Goal: Information Seeking & Learning: Get advice/opinions

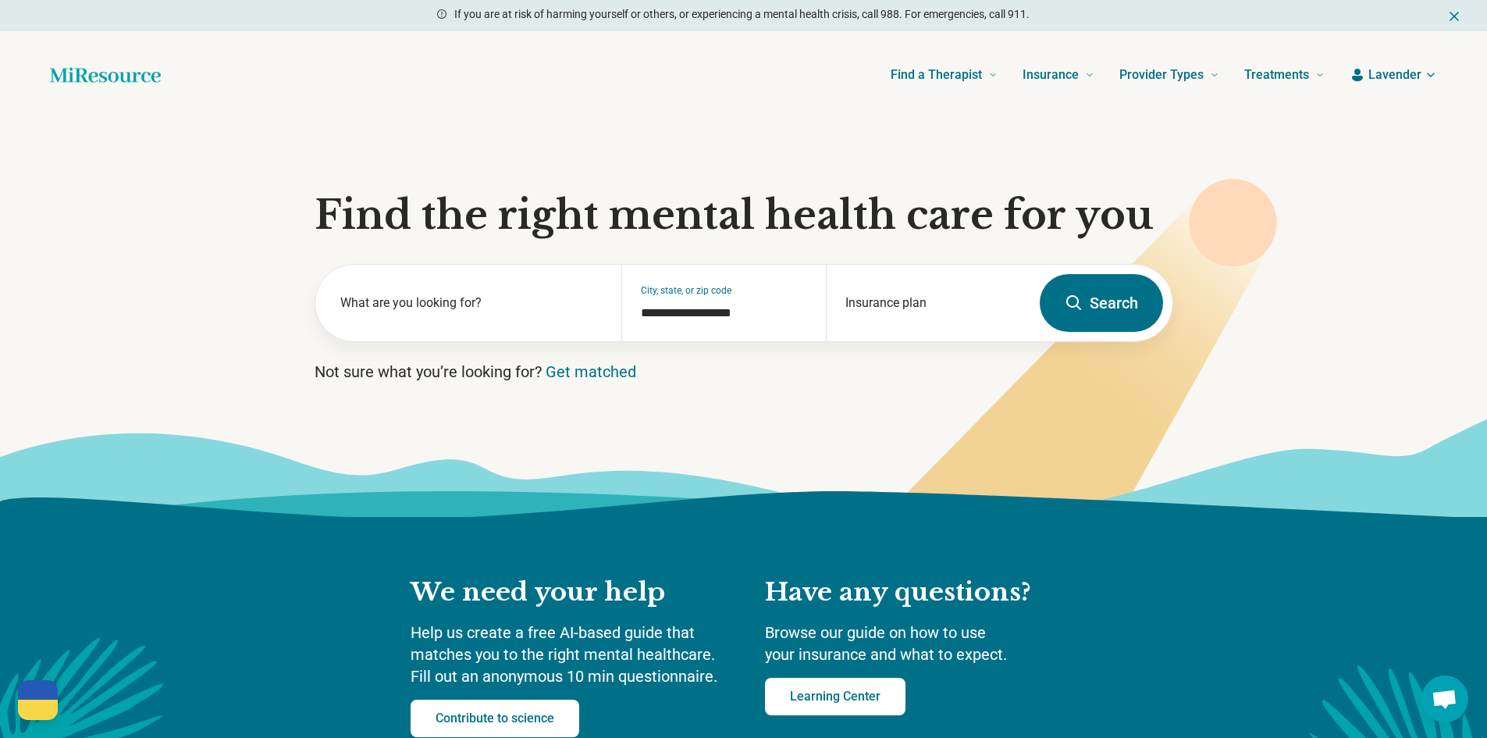
click at [1090, 294] on button "Search" at bounding box center [1101, 303] width 123 height 58
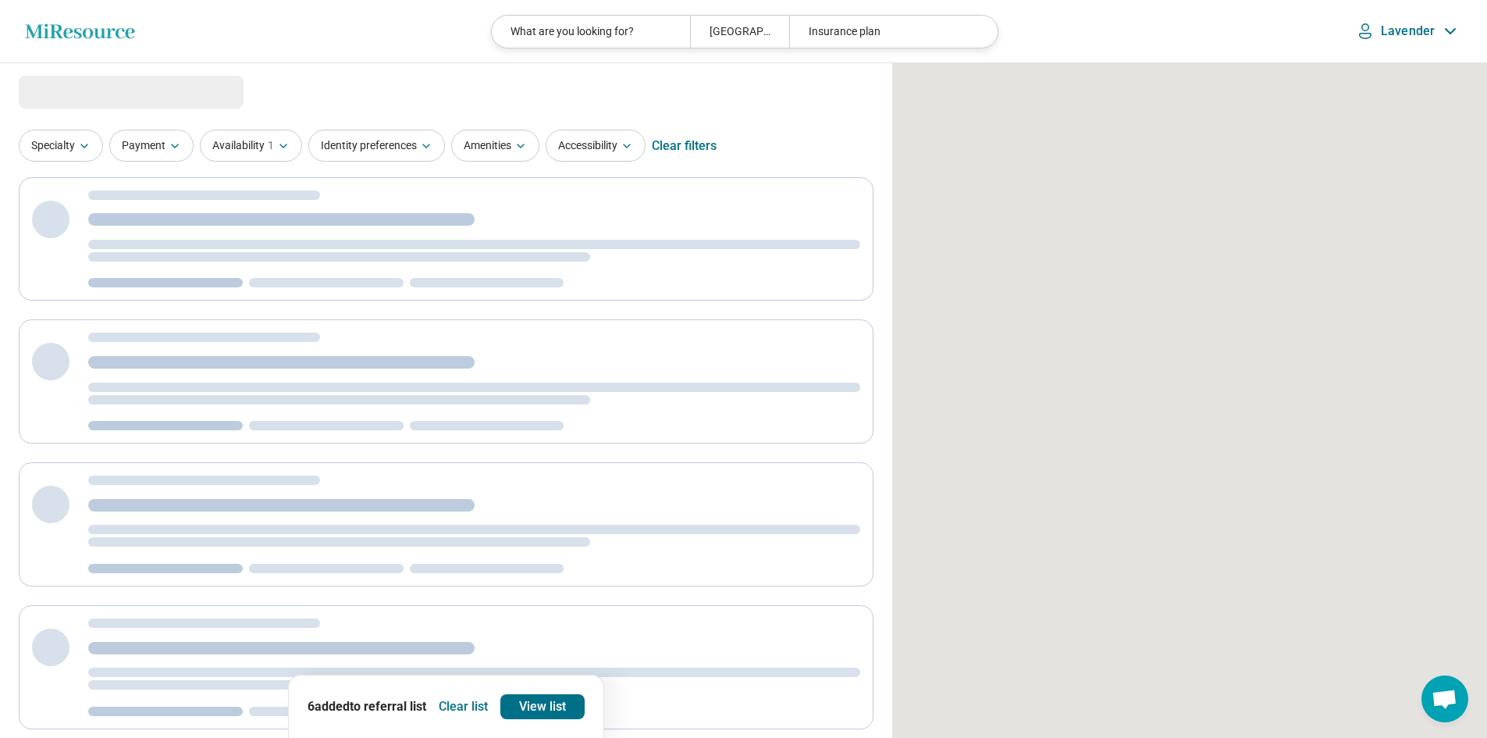
select select "***"
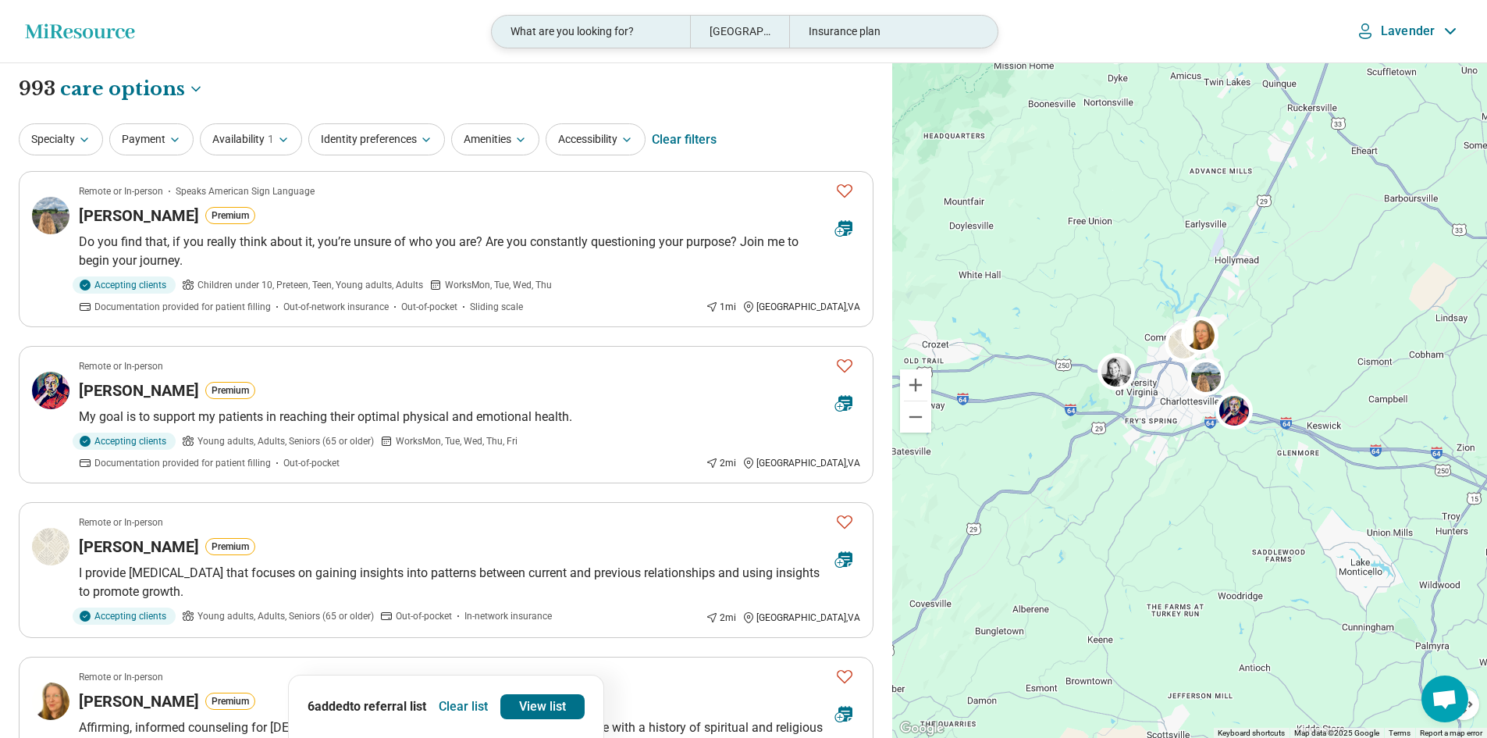
click at [867, 29] on div "Insurance plan" at bounding box center [888, 32] width 198 height 32
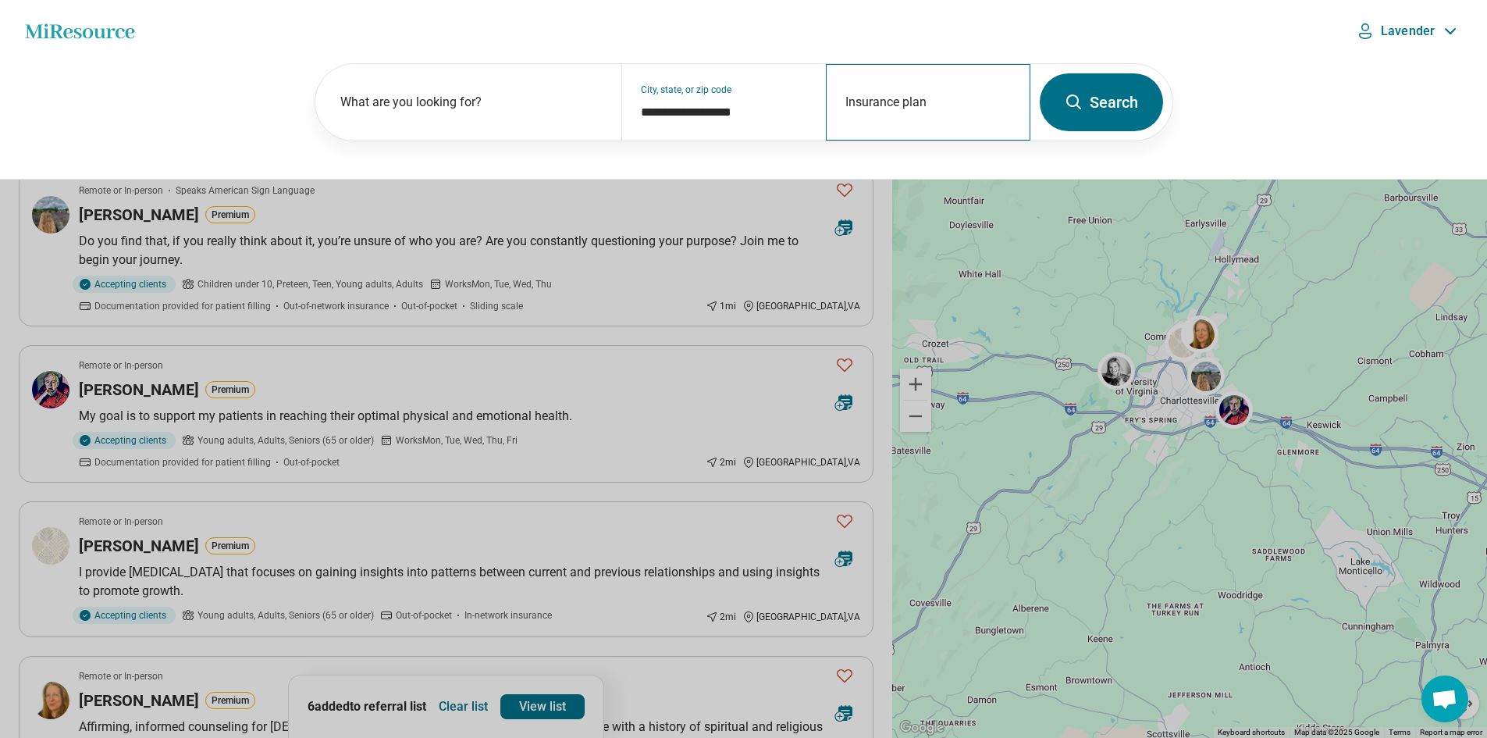
click at [916, 87] on div "Insurance plan" at bounding box center [928, 102] width 205 height 77
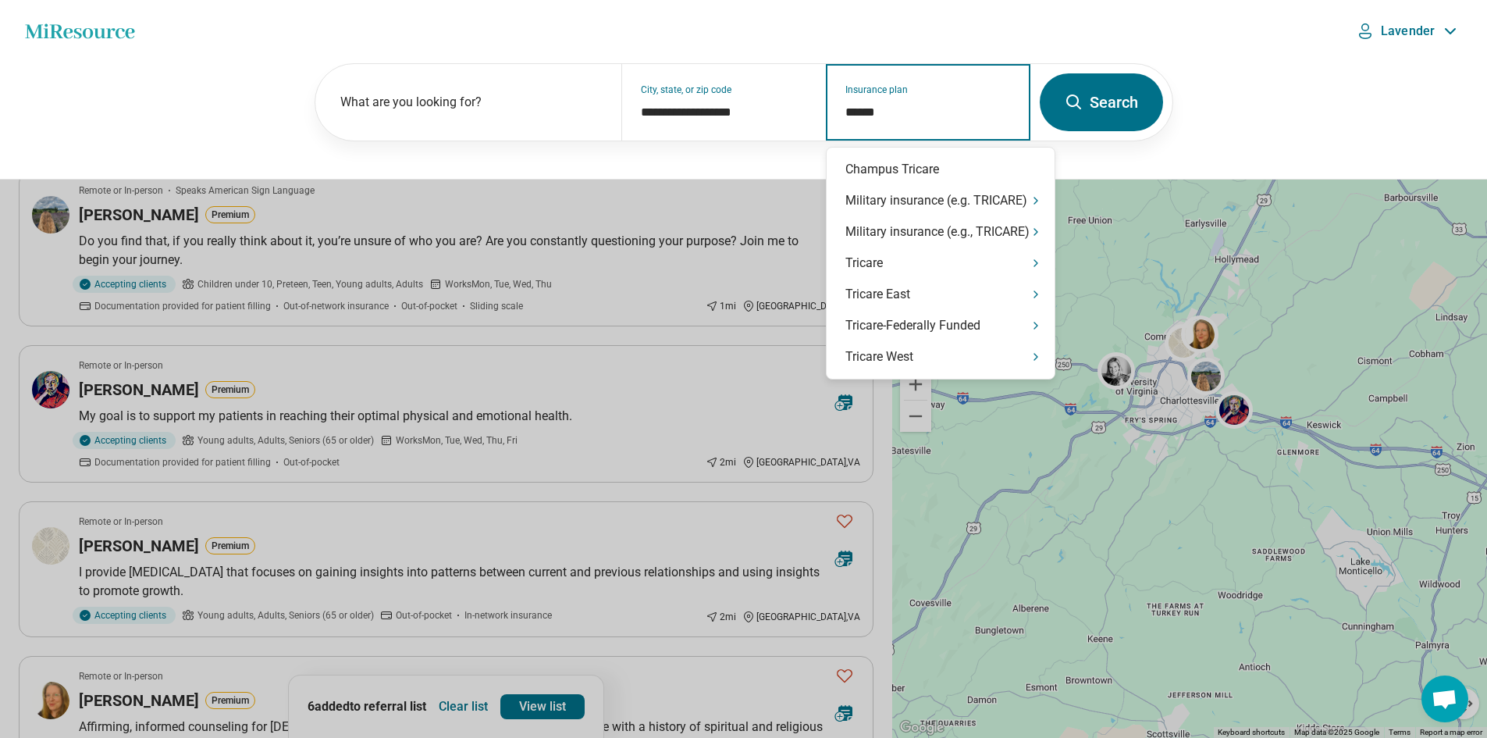
type input "*******"
click at [991, 269] on div "Tricare" at bounding box center [941, 262] width 228 height 31
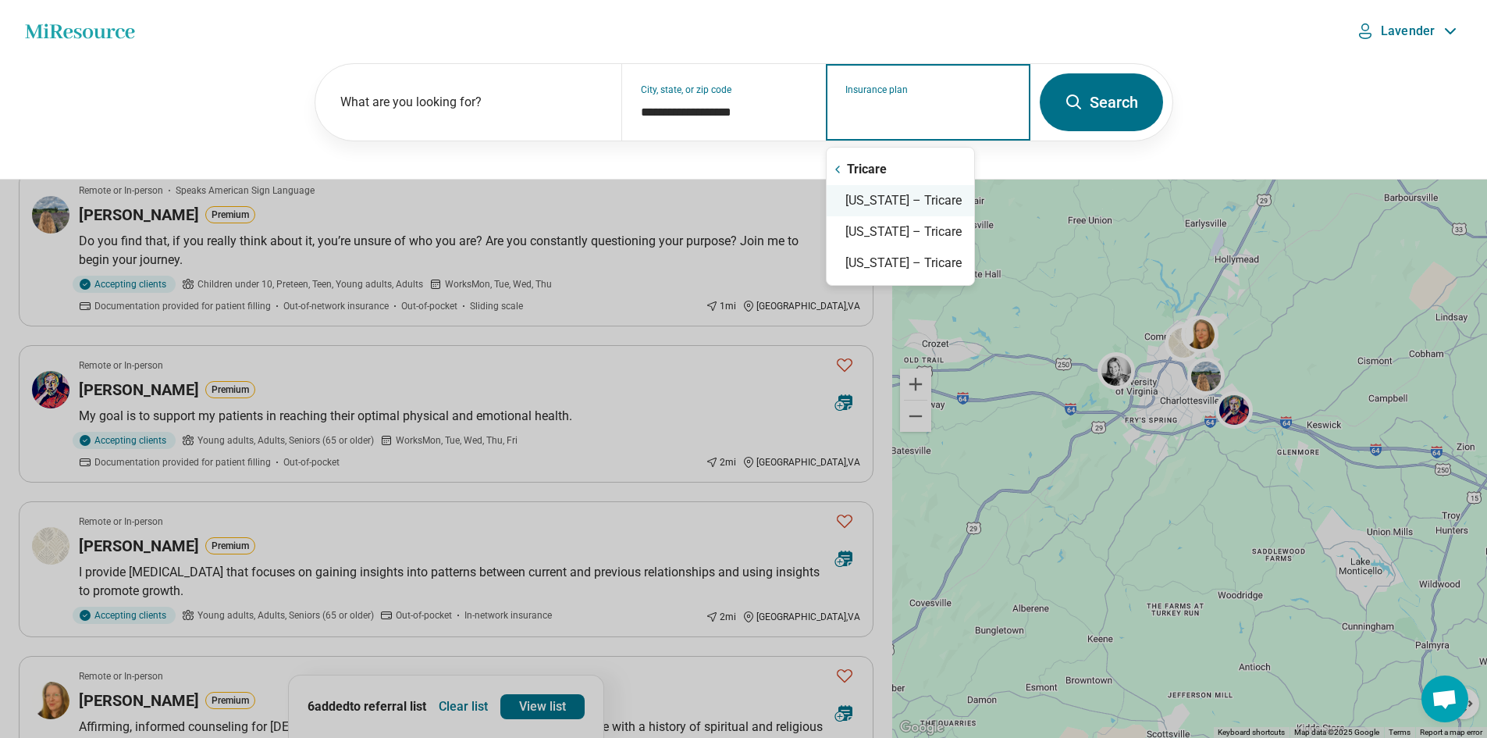
click at [915, 197] on div "Virginia – Tricare" at bounding box center [901, 200] width 148 height 31
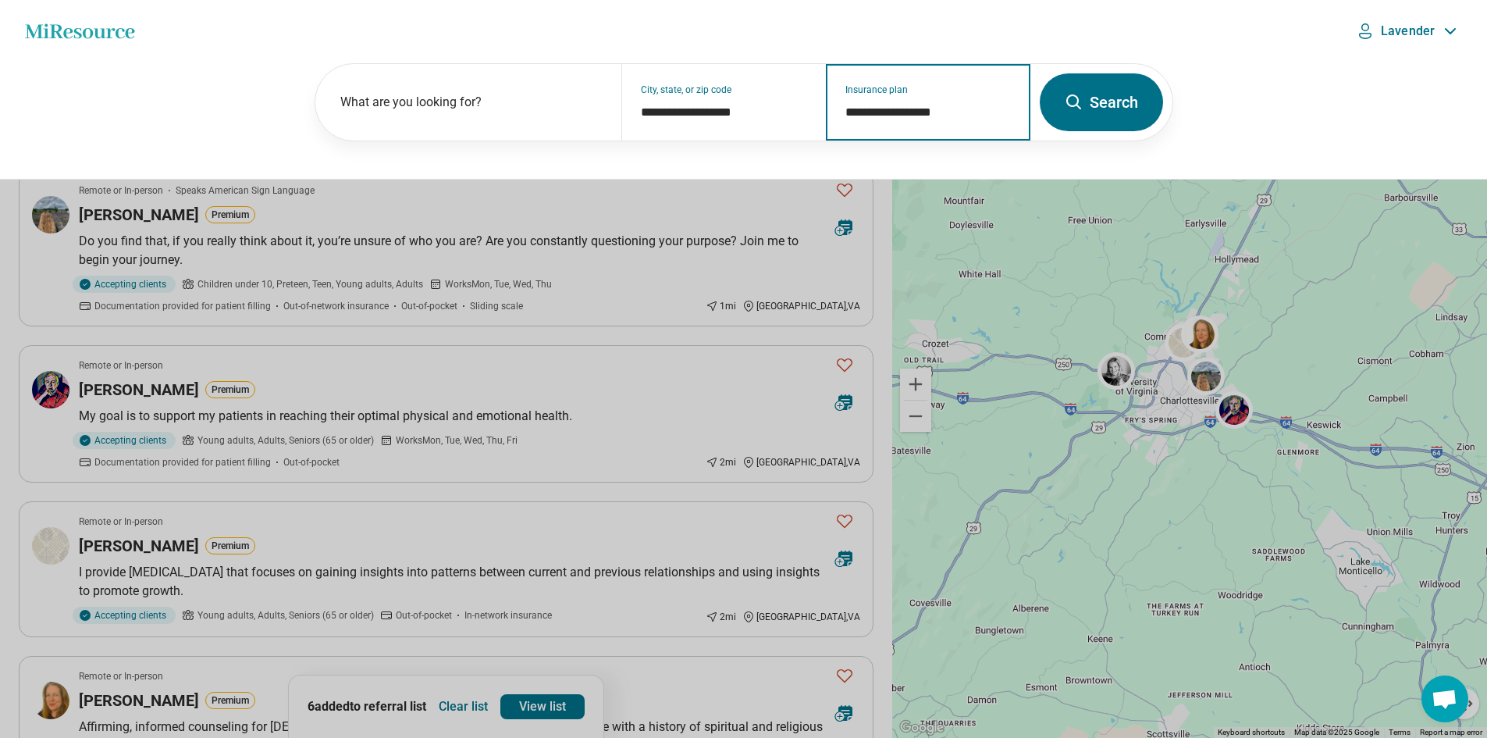
type input "**********"
drag, startPoint x: 1112, startPoint y: 116, endPoint x: 1082, endPoint y: 108, distance: 30.7
click at [1112, 115] on button "Search" at bounding box center [1101, 102] width 123 height 58
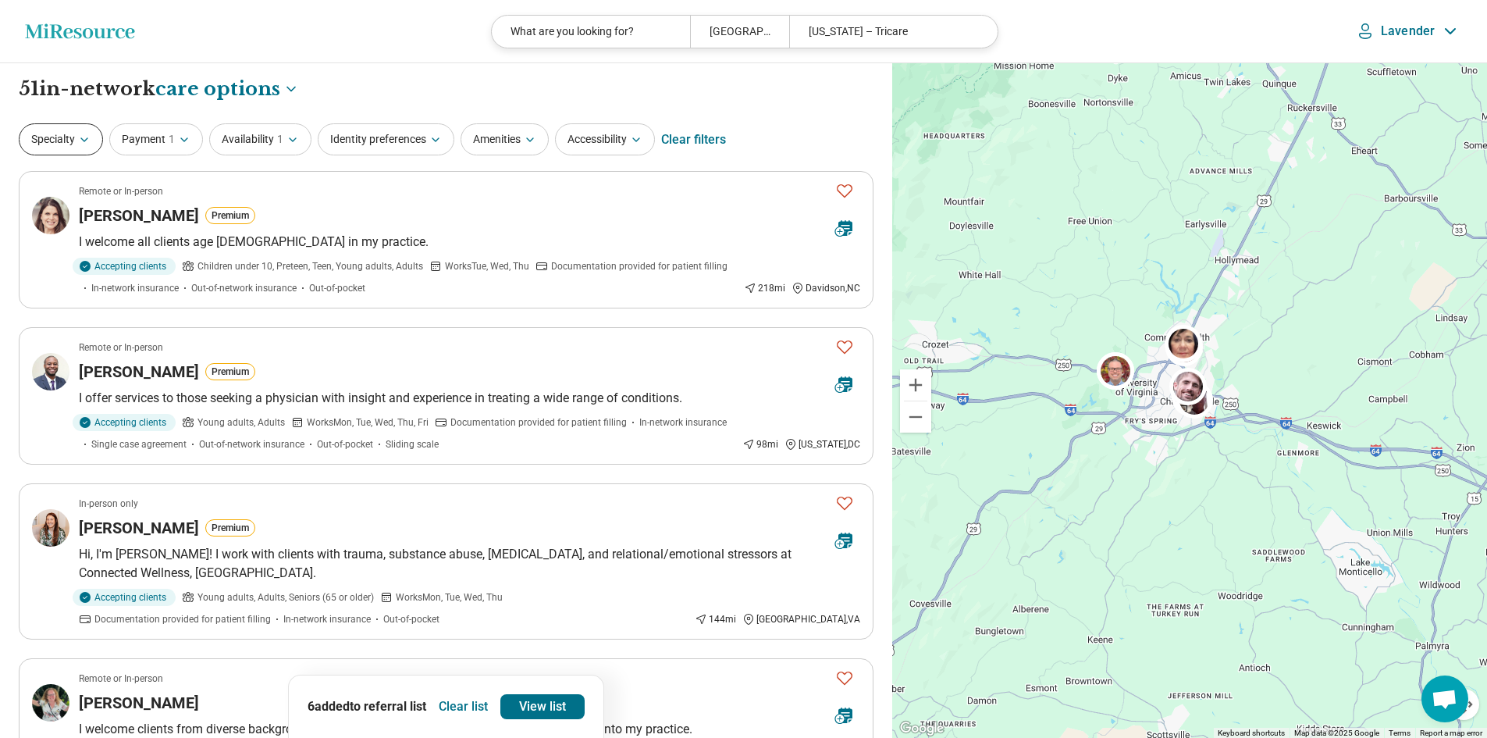
click at [87, 142] on icon "button" at bounding box center [84, 140] width 12 height 12
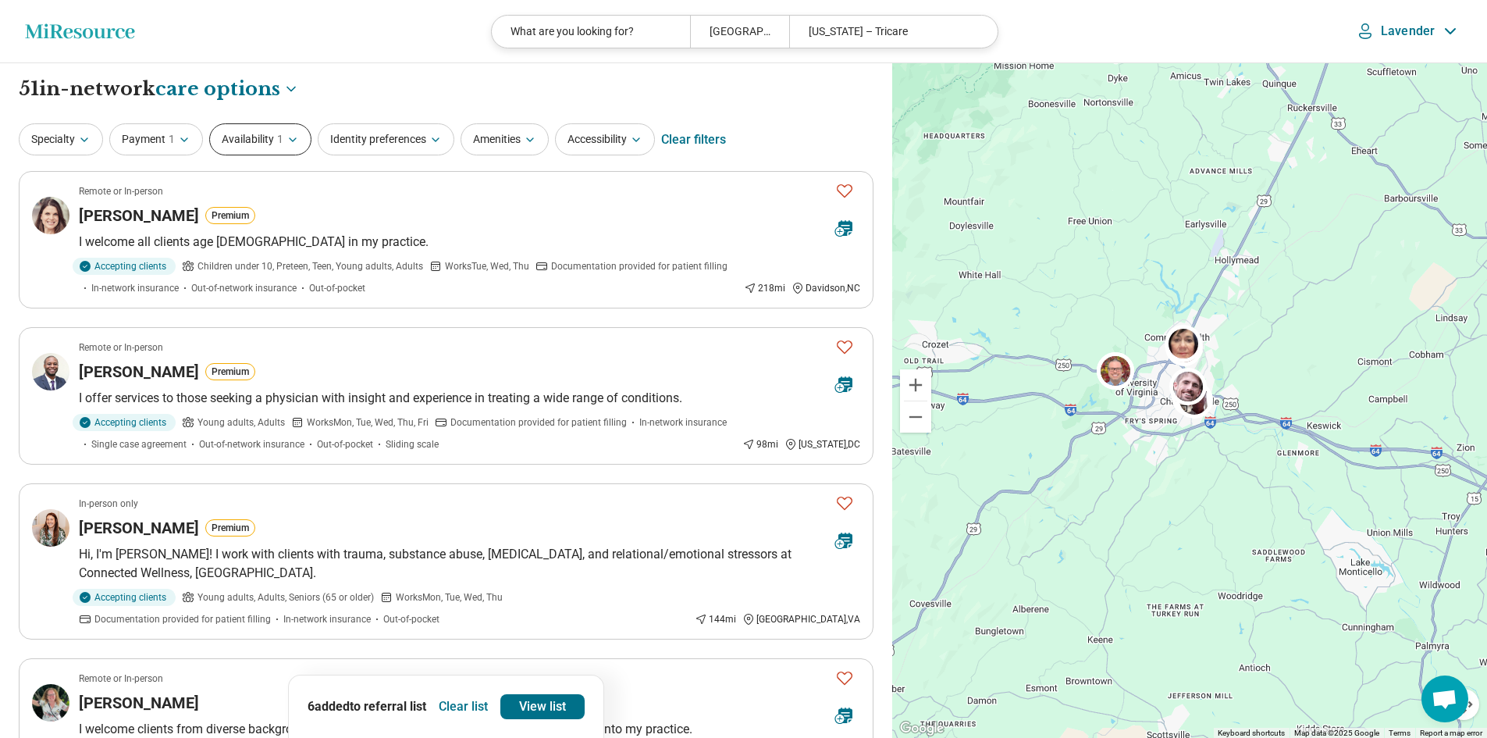
click at [288, 142] on icon "button" at bounding box center [293, 140] width 12 height 12
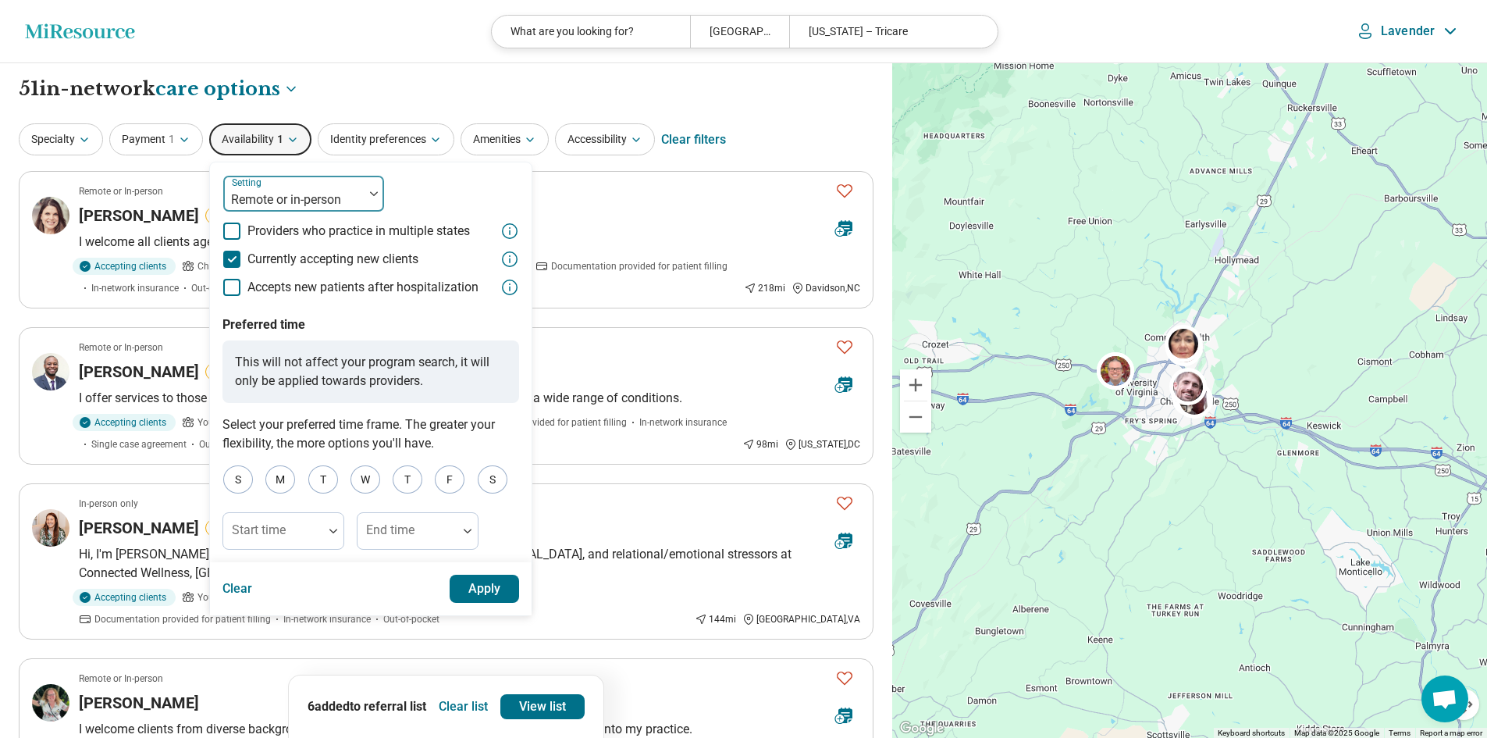
click at [308, 176] on div "Setting Remote or in-person" at bounding box center [304, 193] width 162 height 37
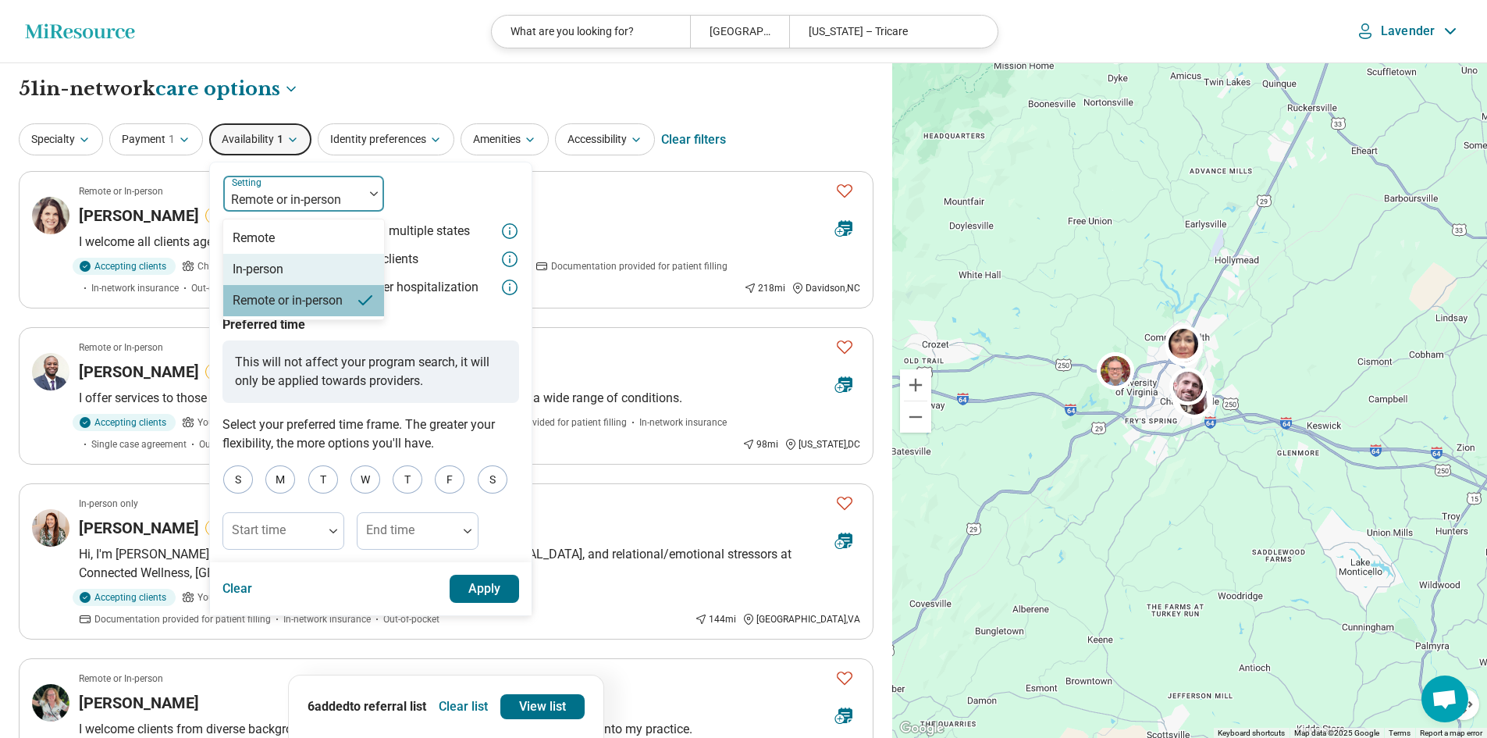
click at [298, 261] on div "In-person" at bounding box center [303, 269] width 161 height 31
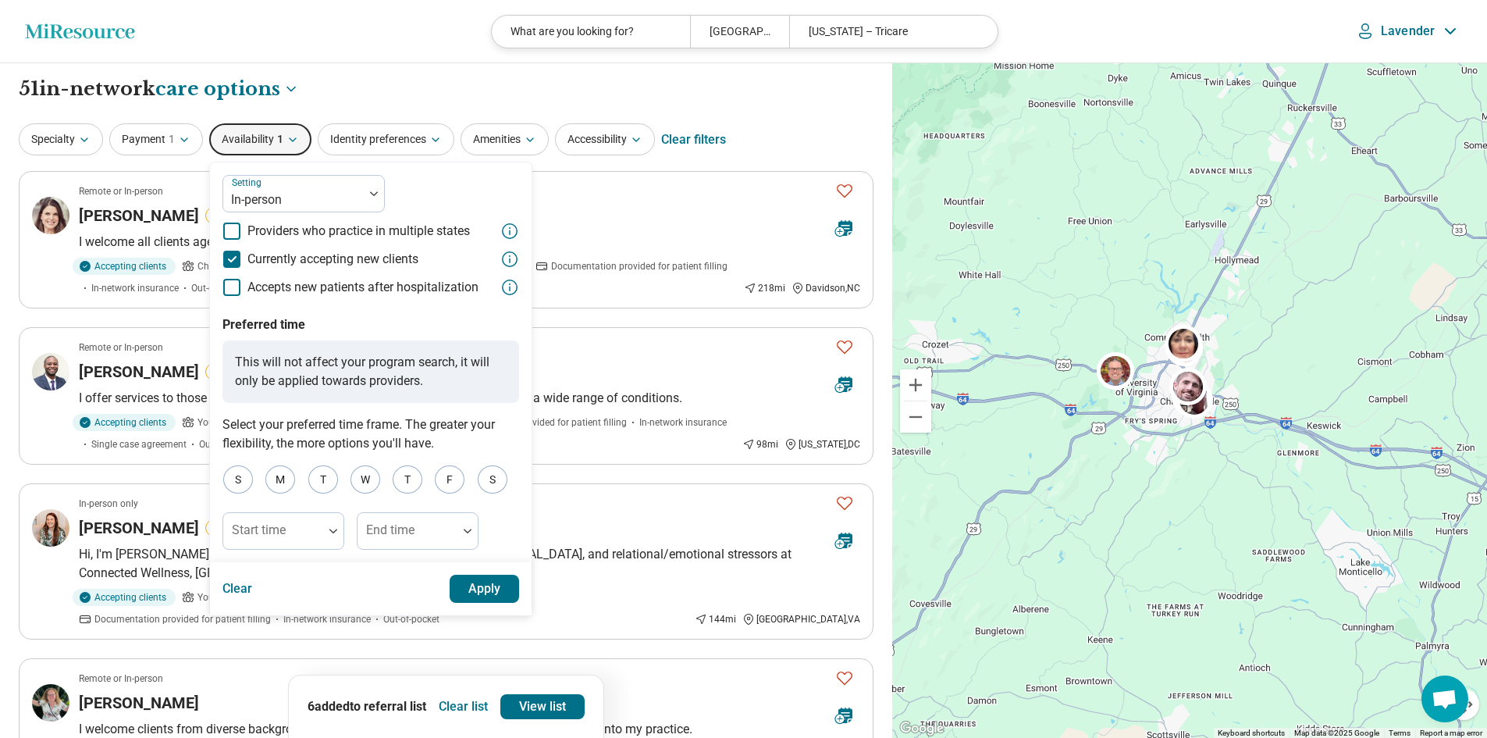
click at [493, 590] on button "Apply" at bounding box center [485, 589] width 70 height 28
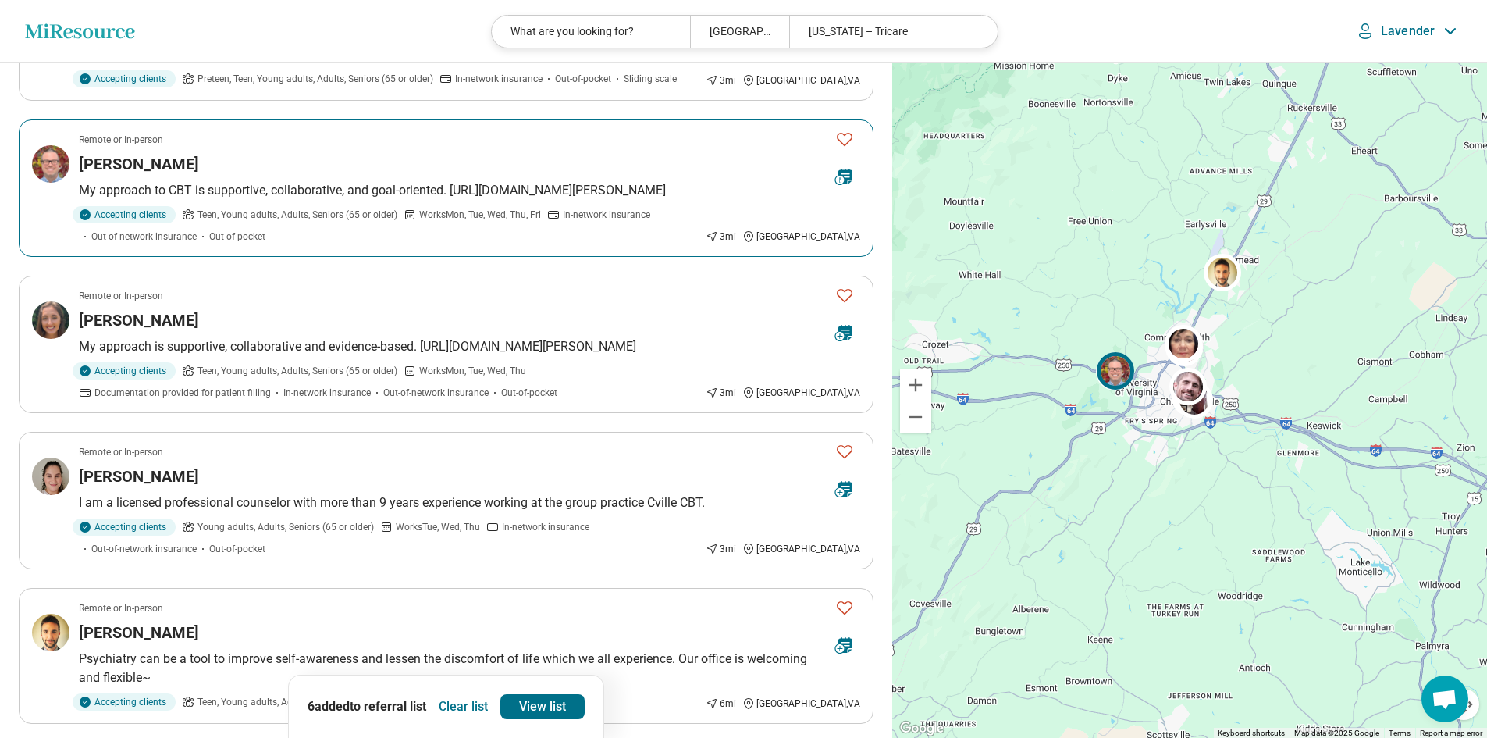
scroll to position [1015, 0]
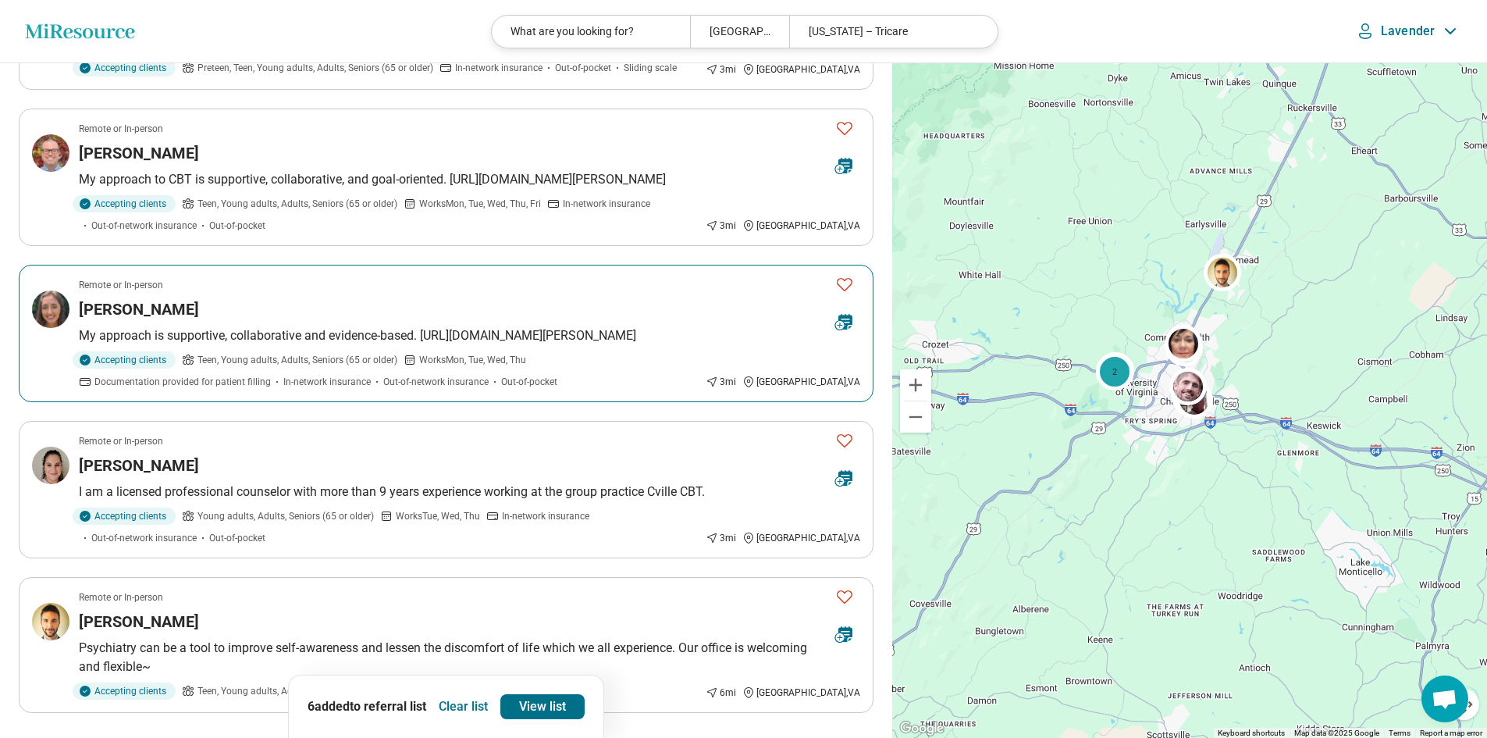
click at [614, 304] on div "[PERSON_NAME]" at bounding box center [451, 309] width 744 height 22
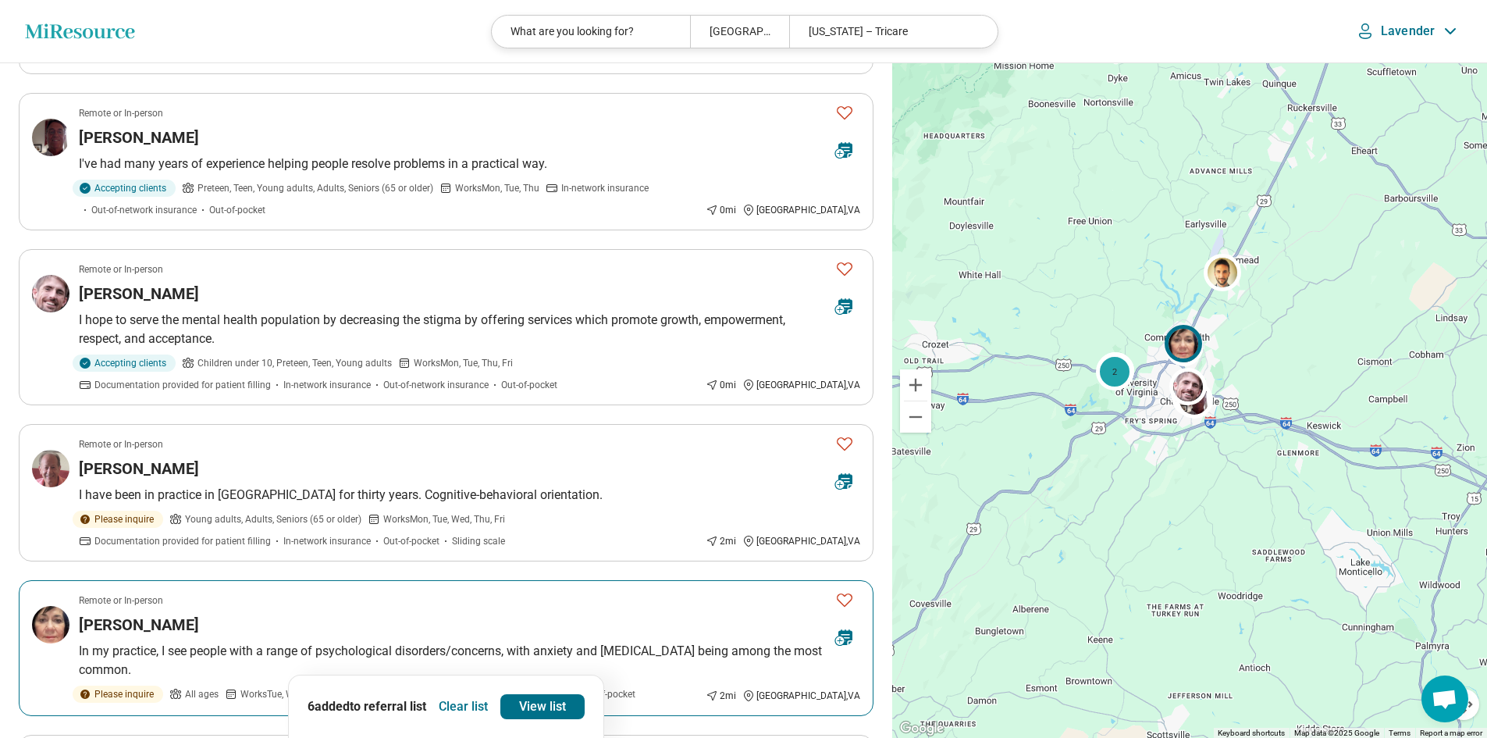
scroll to position [0, 0]
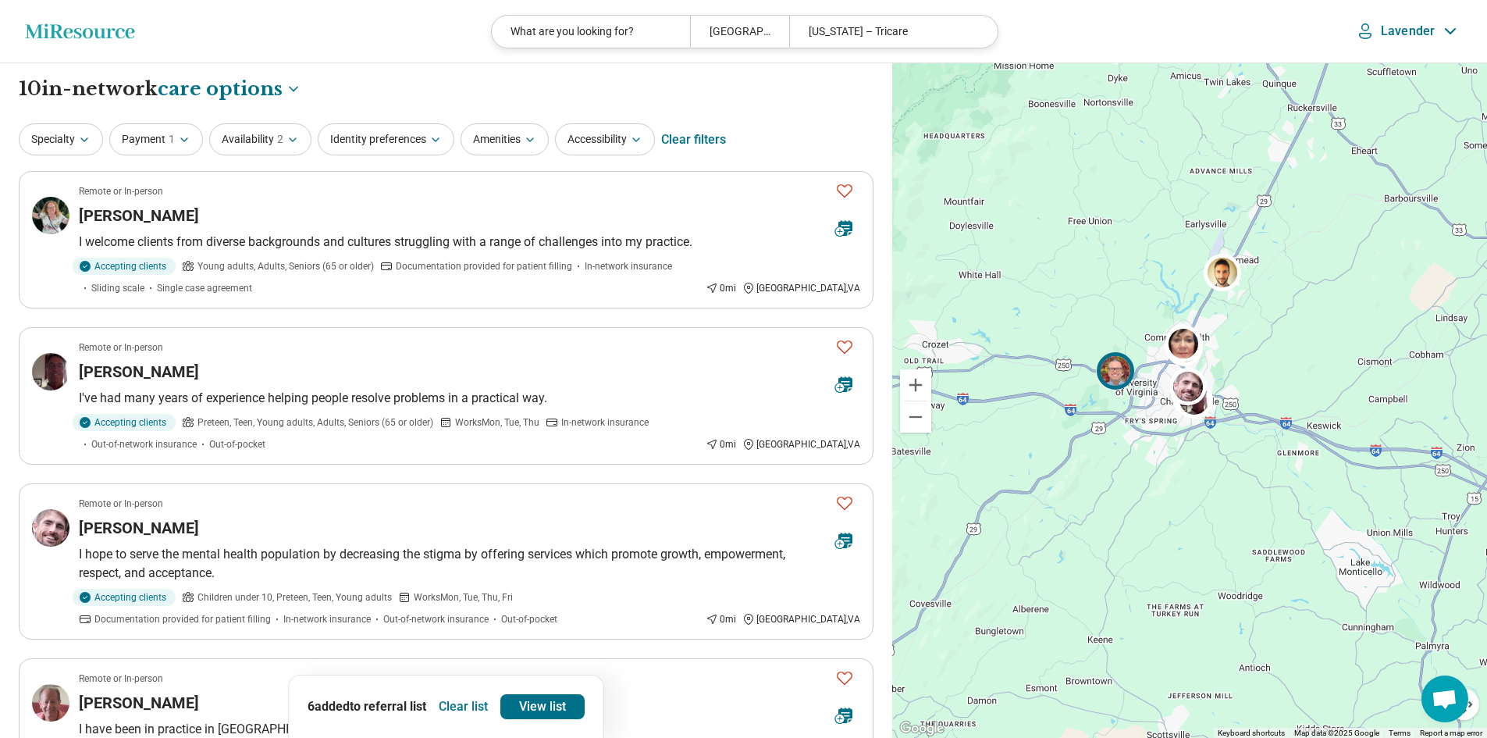
click at [1126, 380] on img at bounding box center [1115, 370] width 37 height 37
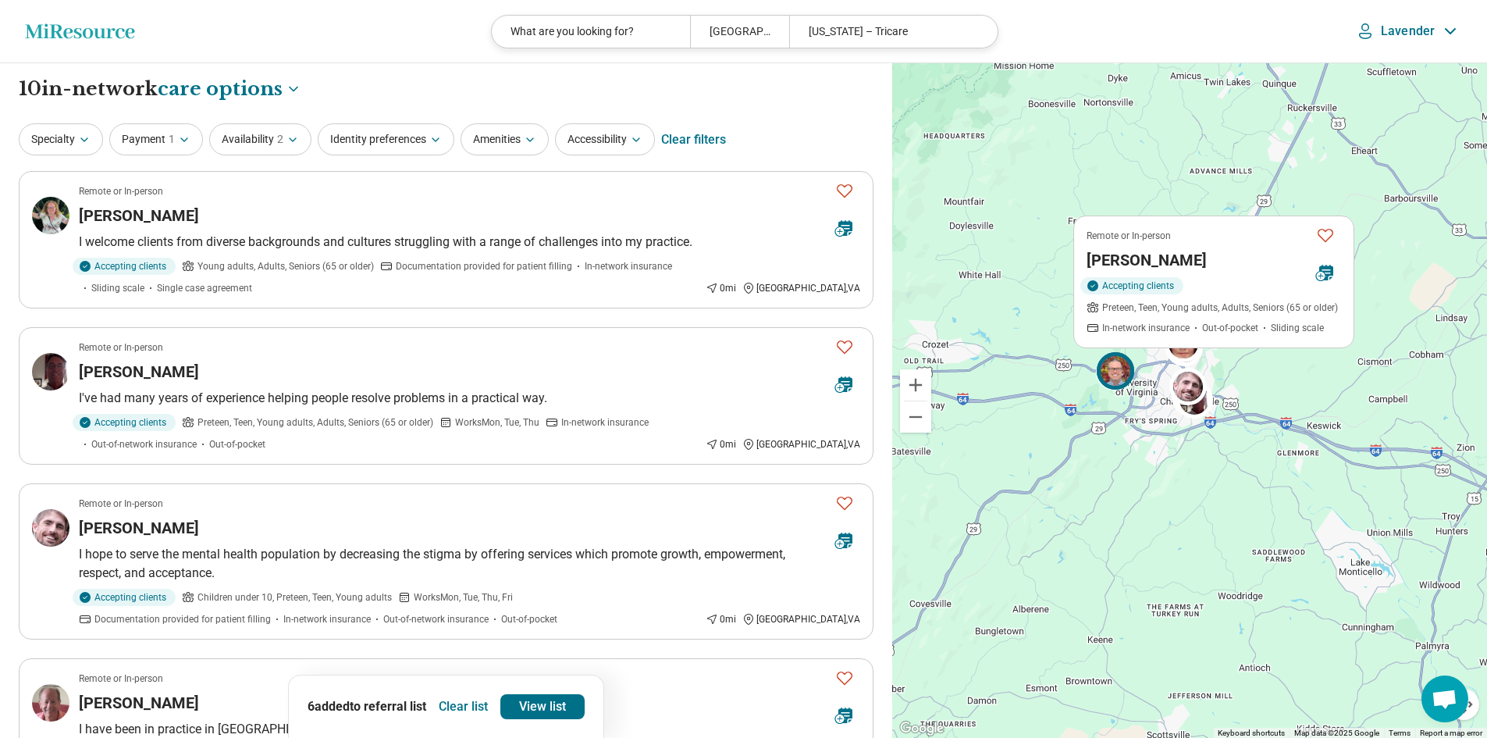
click at [1120, 377] on img at bounding box center [1115, 370] width 37 height 37
click at [1029, 319] on div "Remote or In-person Chapin Faulconer Accepting clients Preteen, Teen, Young adu…" at bounding box center [1189, 400] width 595 height 675
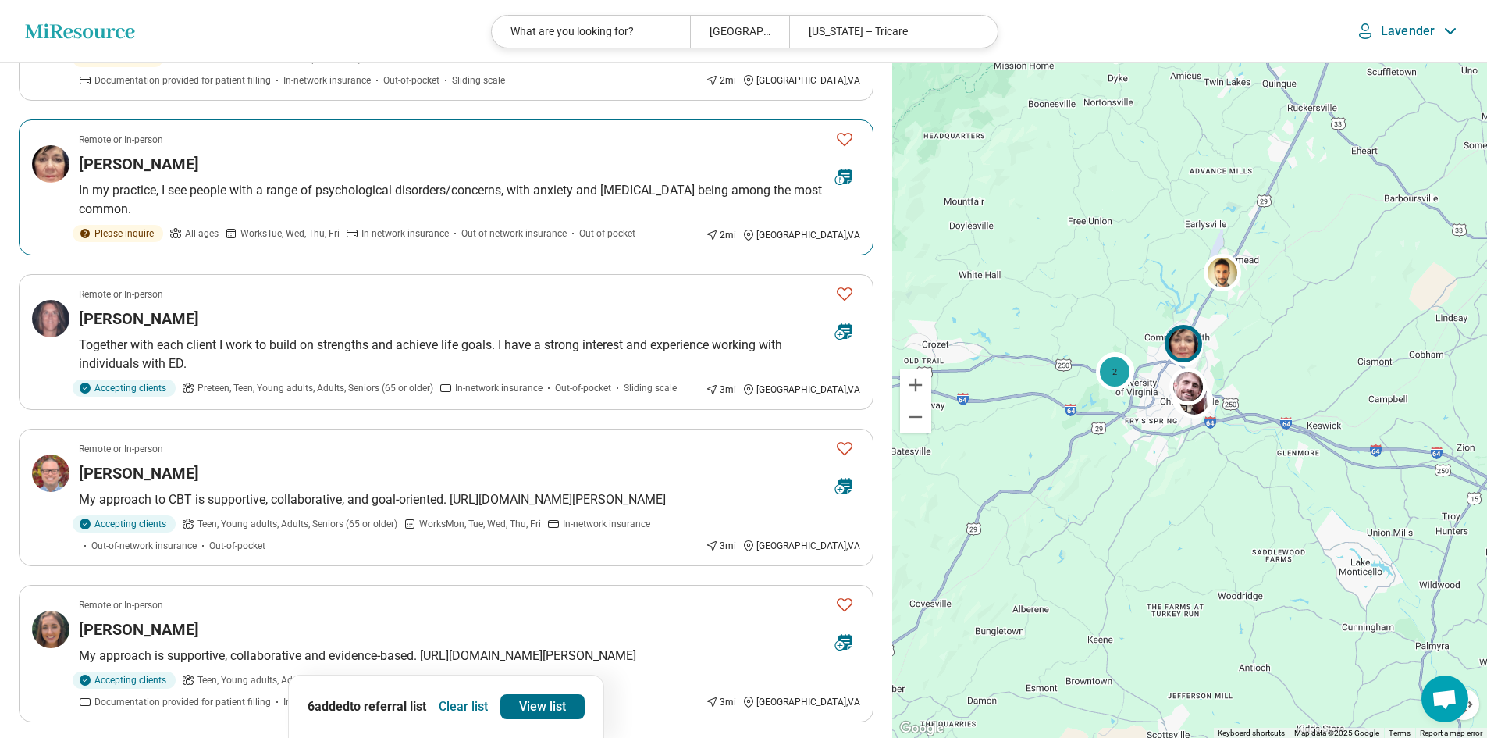
scroll to position [781, 0]
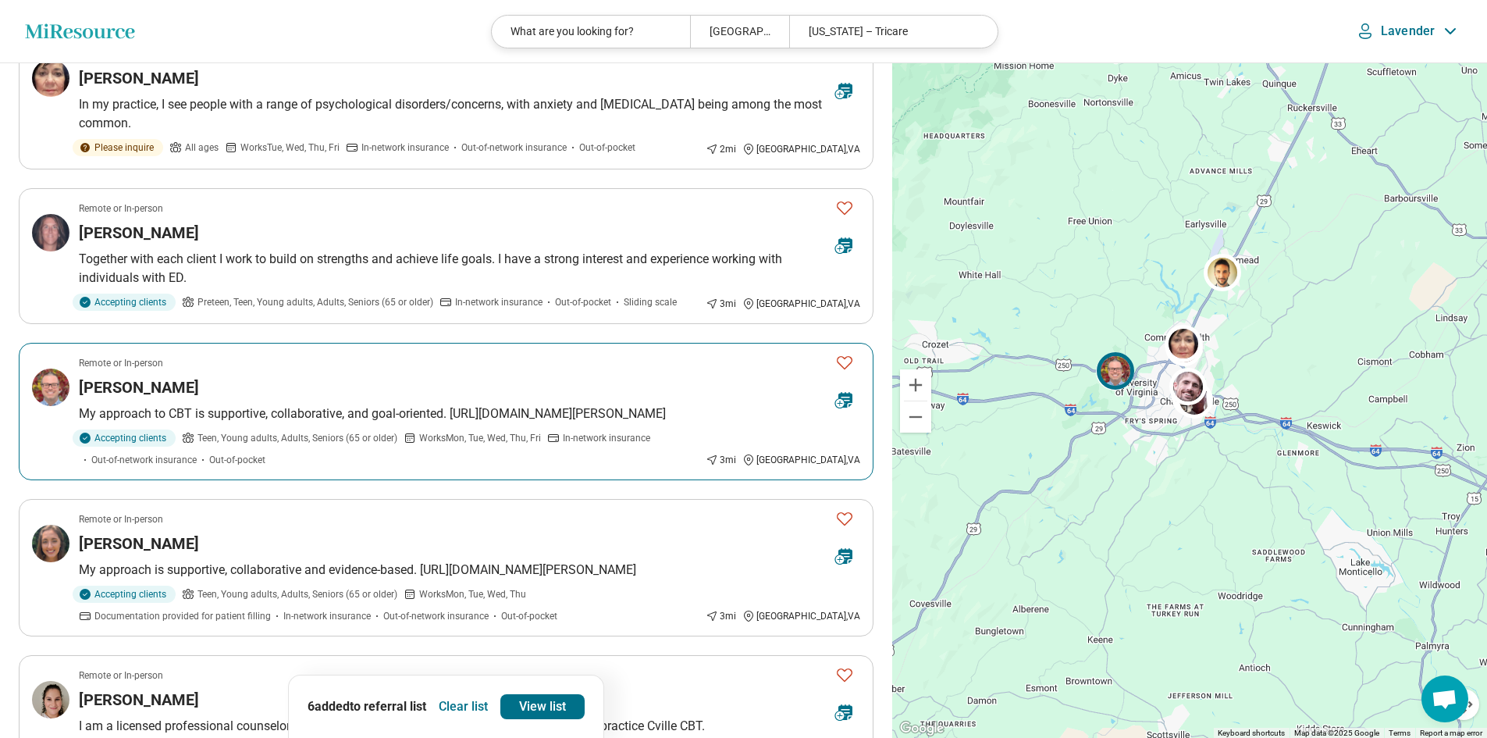
click at [604, 382] on div "John Snyder" at bounding box center [451, 387] width 744 height 22
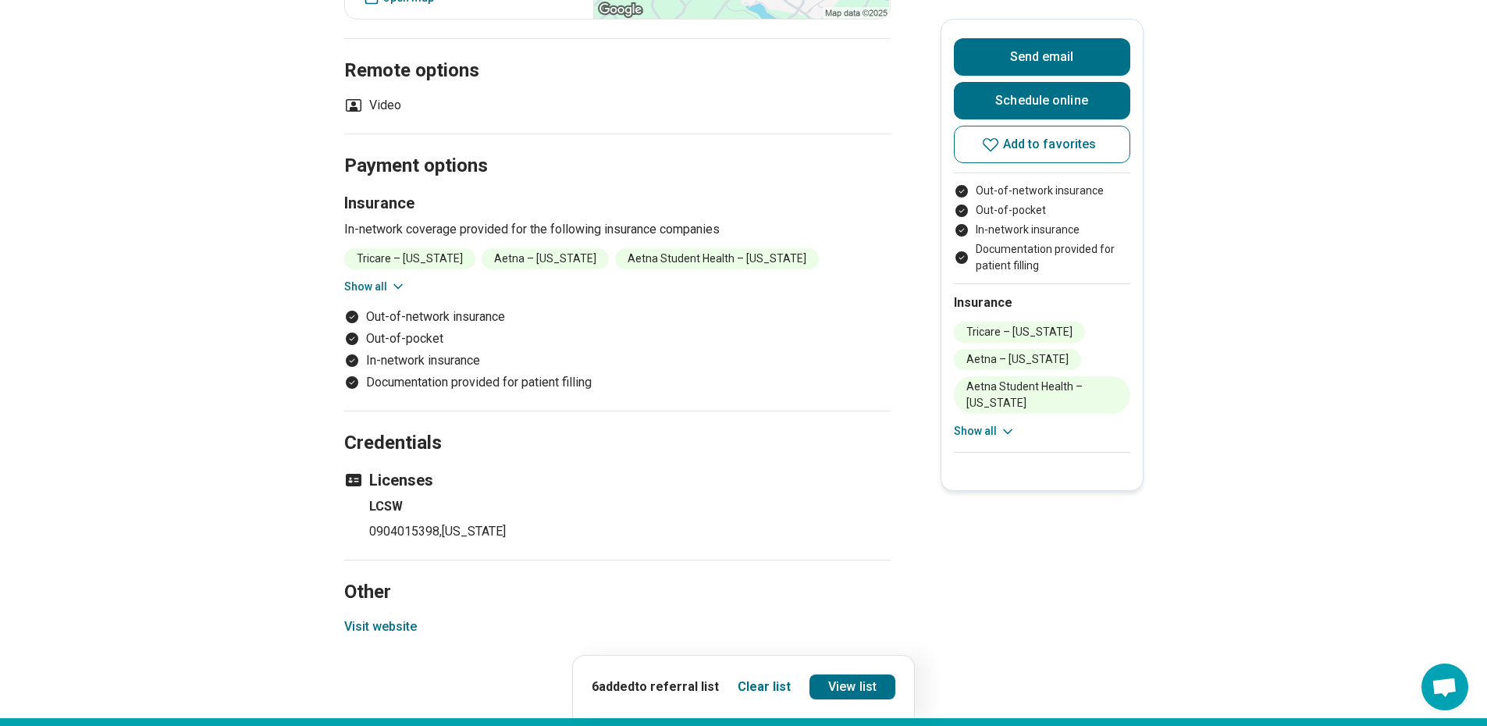
scroll to position [1171, 0]
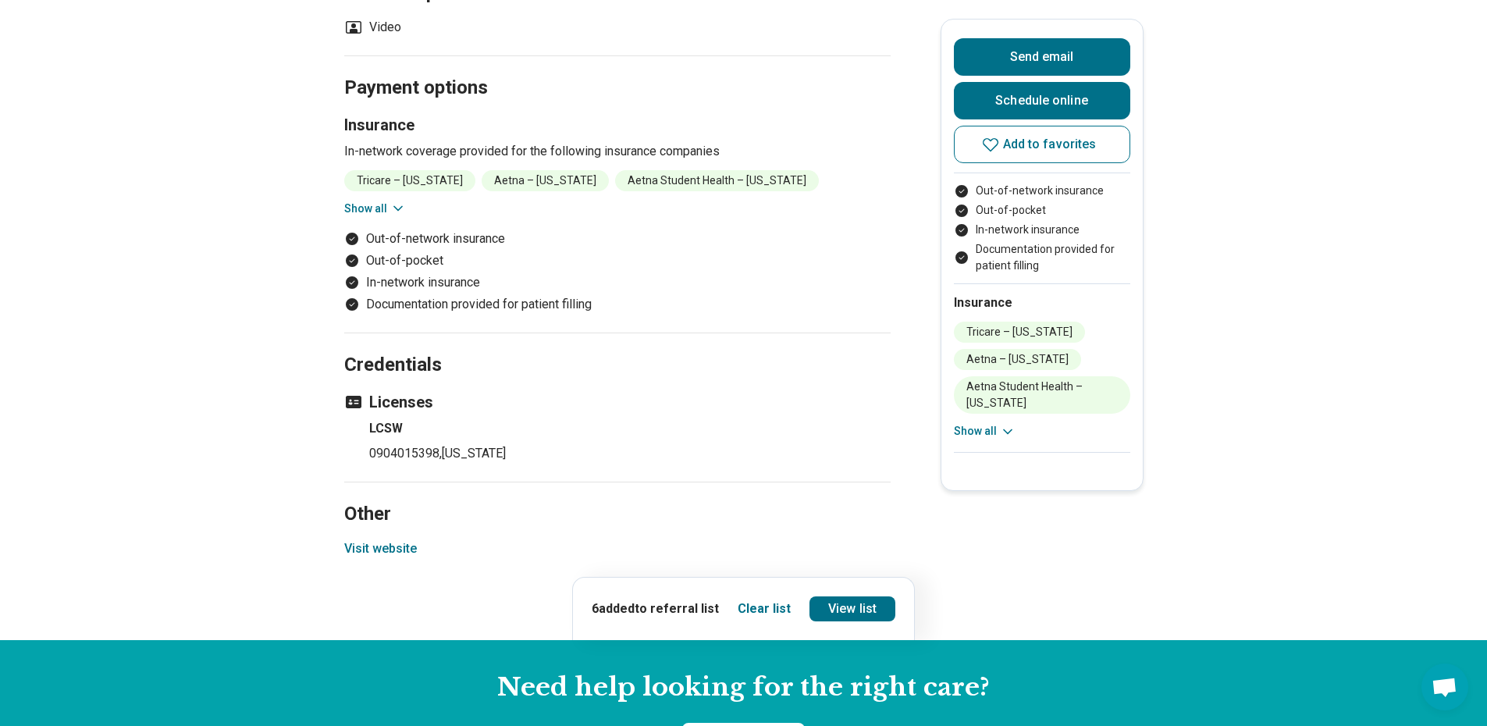
click at [393, 550] on button "Visit website" at bounding box center [380, 548] width 73 height 19
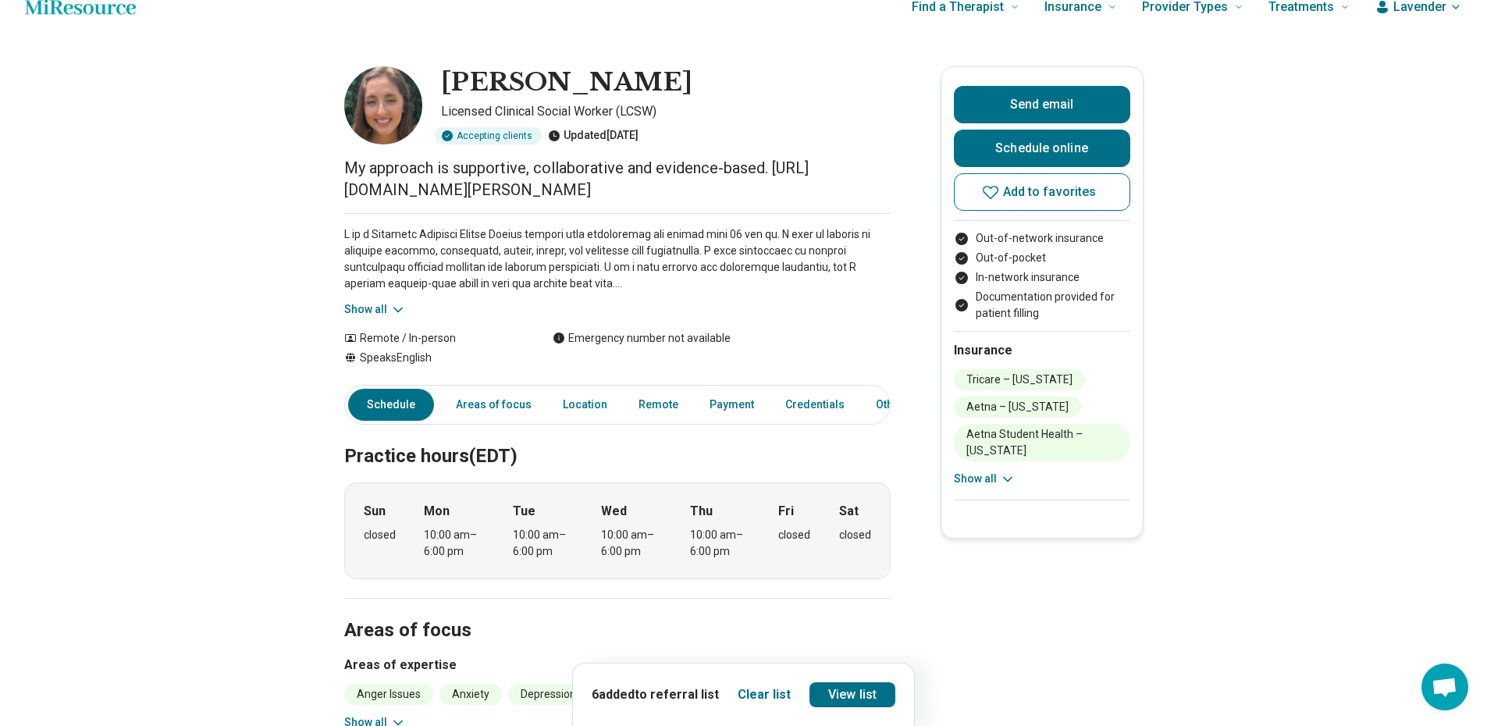
scroll to position [0, 0]
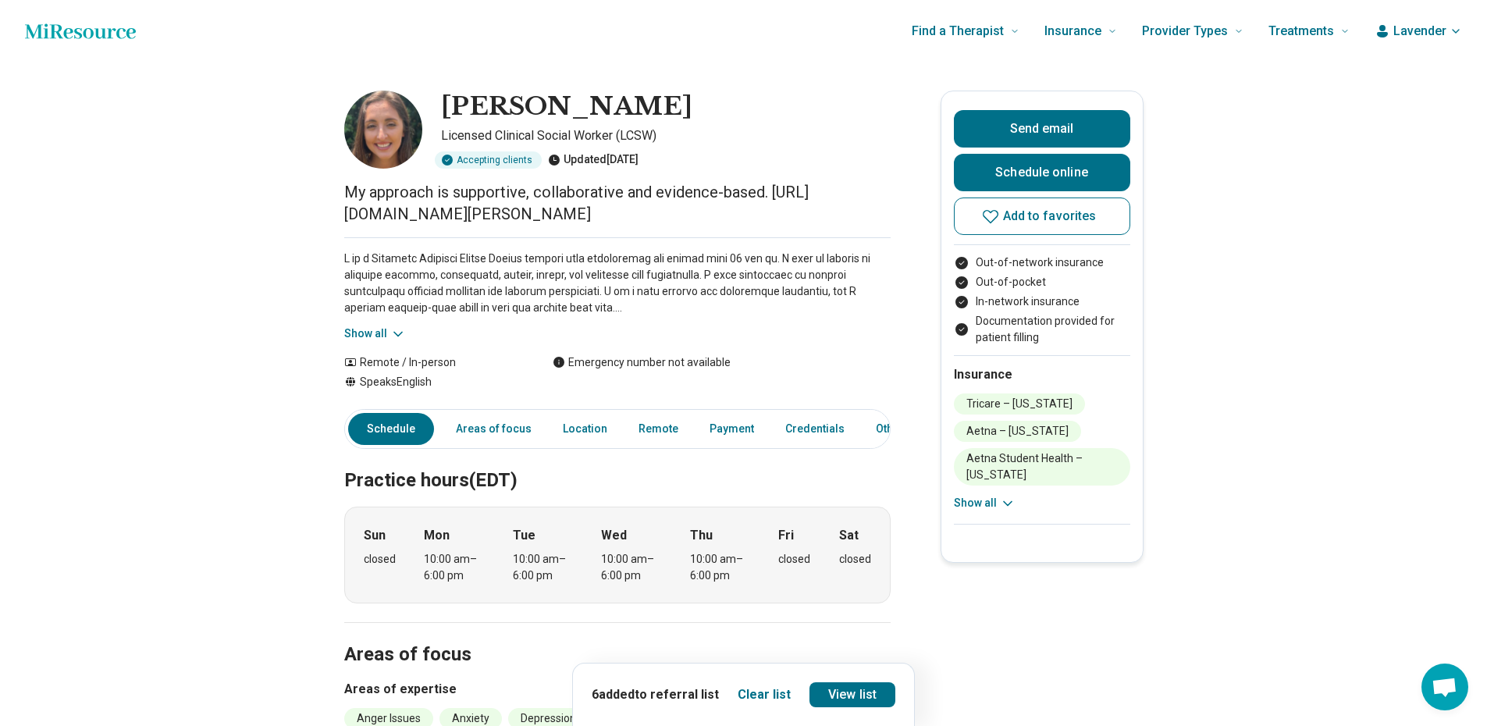
click at [400, 337] on icon at bounding box center [398, 334] width 16 height 16
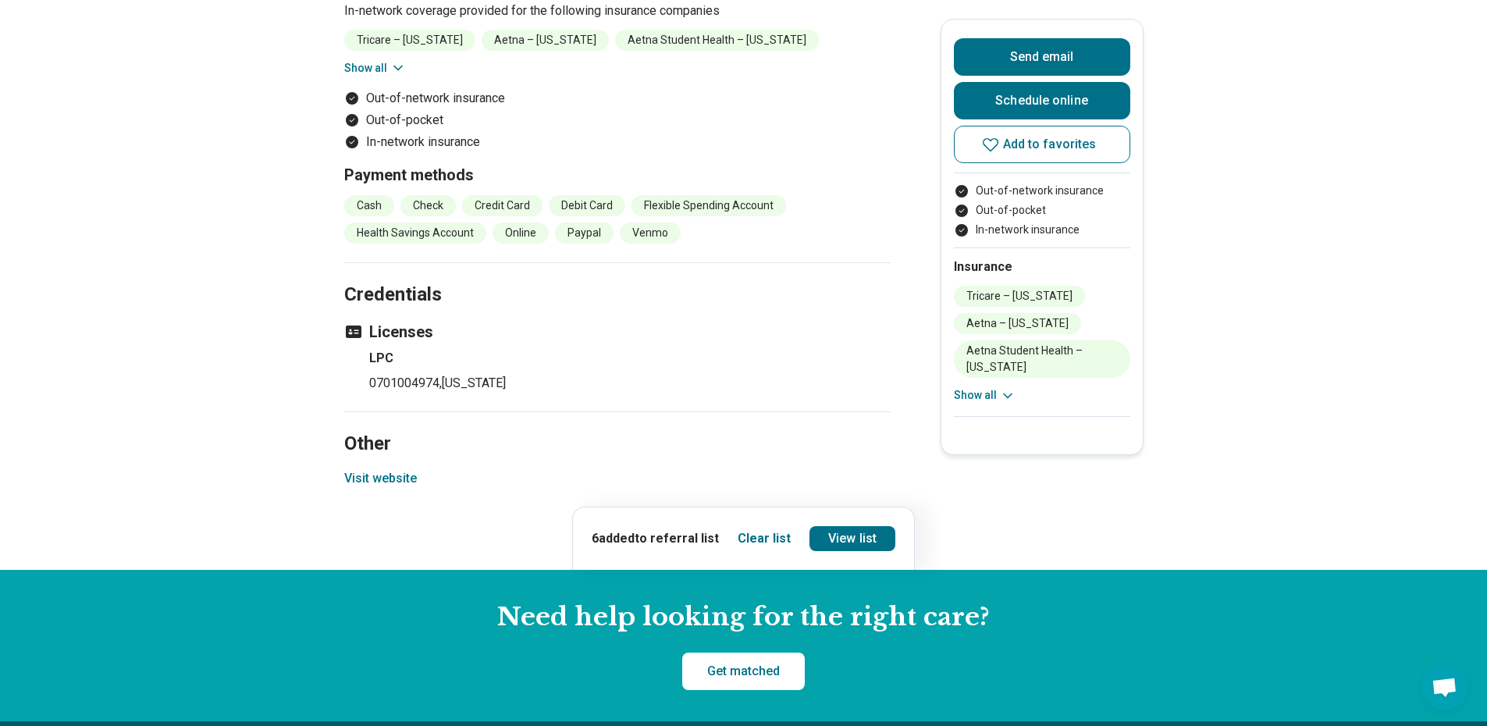
scroll to position [1405, 0]
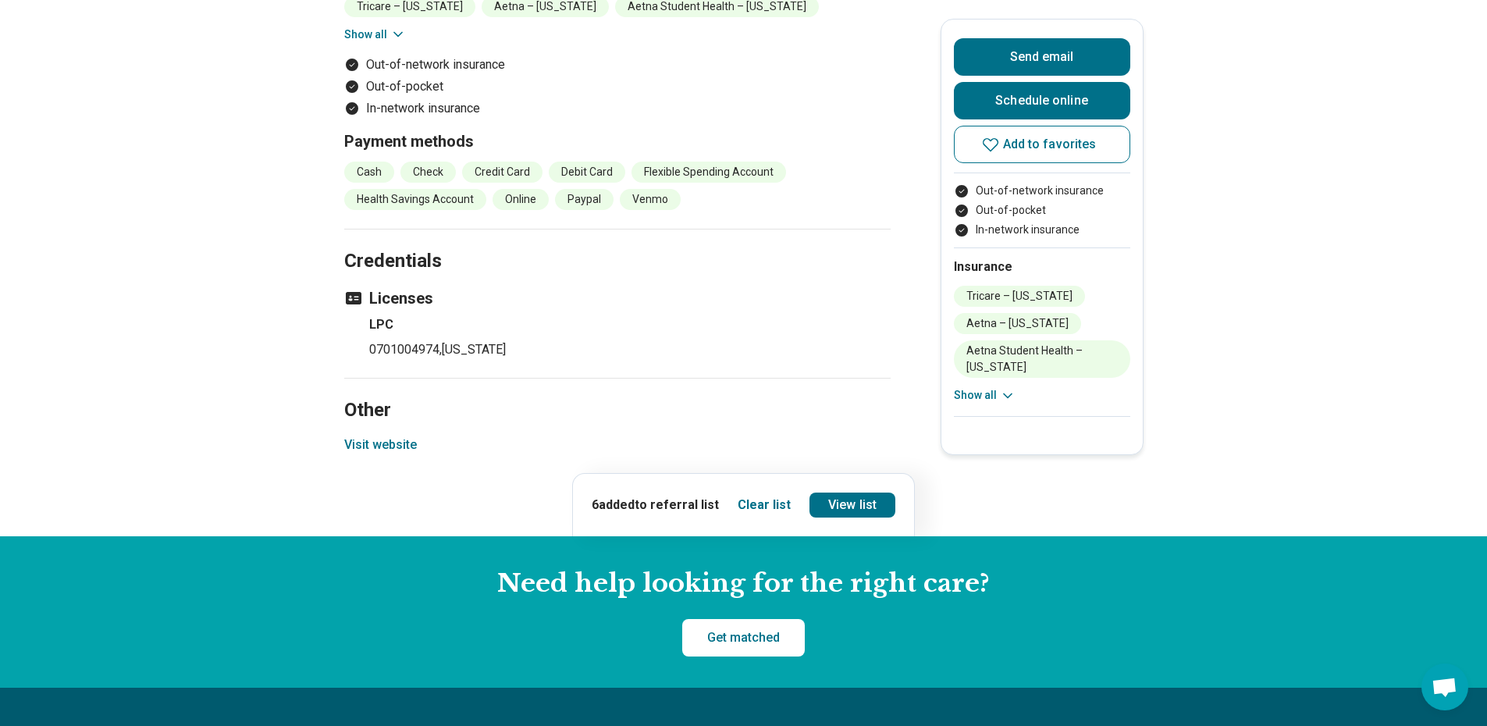
click at [378, 443] on button "Visit website" at bounding box center [380, 445] width 73 height 19
